Goal: Navigation & Orientation: Go to known website

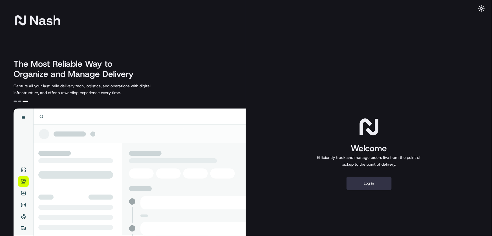
click at [374, 183] on button "Log in" at bounding box center [369, 183] width 45 height 14
